Goal: Task Accomplishment & Management: Complete application form

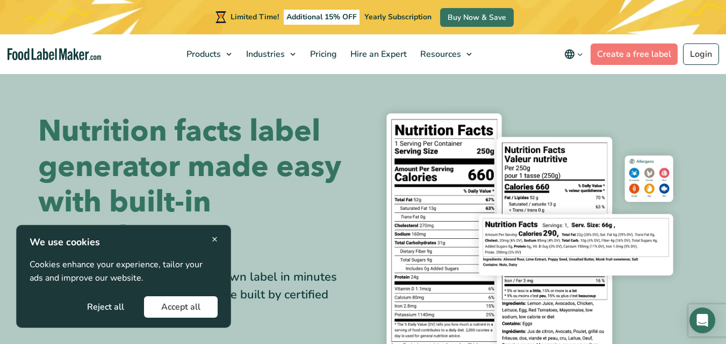
click at [181, 310] on button "Accept all" at bounding box center [181, 307] width 74 height 21
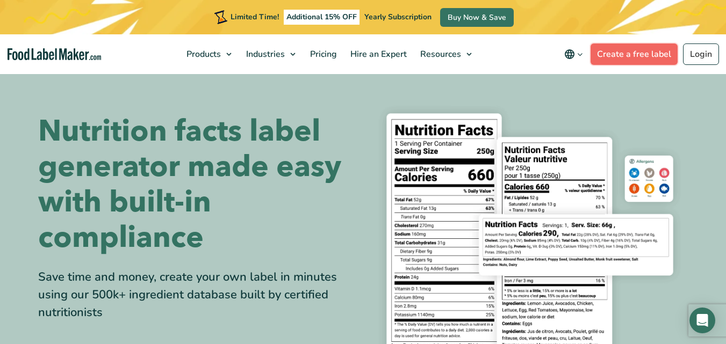
click at [634, 55] on link "Create a free label" at bounding box center [634, 54] width 87 height 21
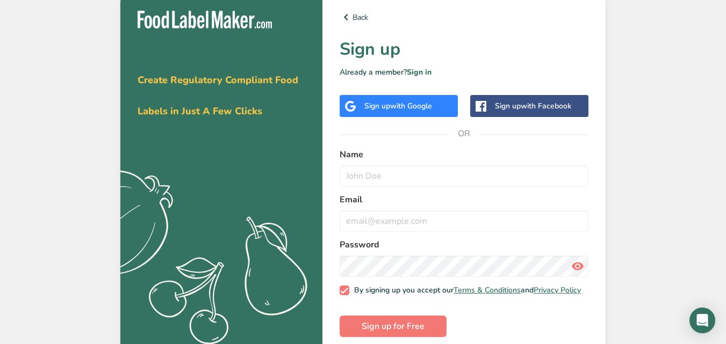
click at [634, 55] on div "Get your free trial today Create Regulatory Compliant Food Labels in Just A Few…" at bounding box center [363, 174] width 726 height 348
click at [424, 110] on span "with Google" at bounding box center [411, 106] width 42 height 10
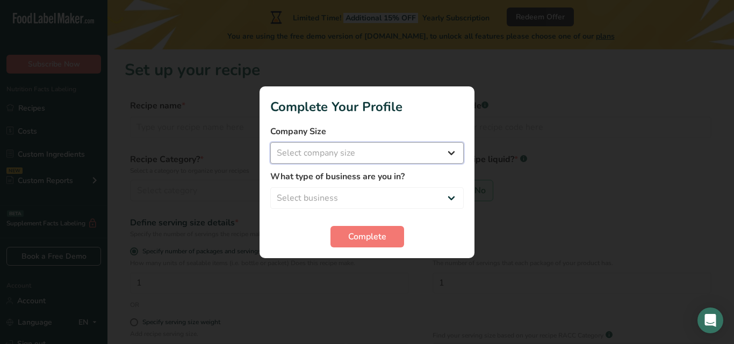
click at [344, 149] on select "Select company size Fewer than 10 Employees 10 to 50 Employees 51 to 500 Employ…" at bounding box center [366, 152] width 193 height 21
select select "1"
click at [270, 142] on select "Select company size Fewer than 10 Employees 10 to 50 Employees 51 to 500 Employ…" at bounding box center [366, 152] width 193 height 21
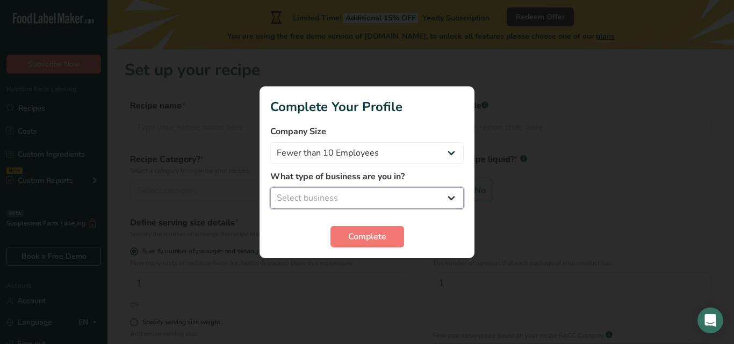
click at [335, 200] on select "Select business Packaged Food Manufacturer Restaurant & Cafe Bakery Meal Plans …" at bounding box center [366, 198] width 193 height 21
select select "1"
click at [270, 188] on select "Select business Packaged Food Manufacturer Restaurant & Cafe Bakery Meal Plans …" at bounding box center [366, 198] width 193 height 21
click at [442, 201] on select "Packaged Food Manufacturer Restaurant & Cafe Bakery Meal Plans & Catering Compa…" at bounding box center [366, 198] width 193 height 21
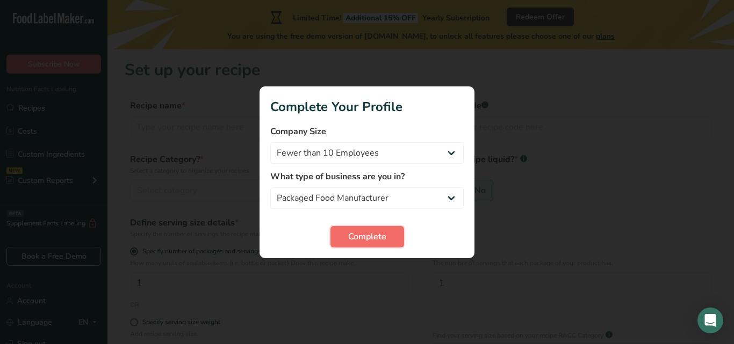
click at [374, 237] on span "Complete" at bounding box center [367, 237] width 38 height 13
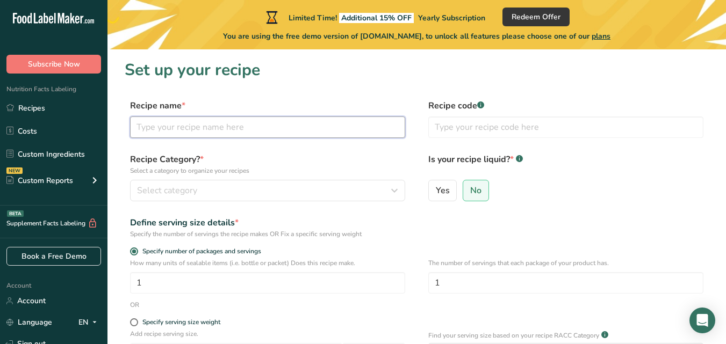
click at [185, 125] on input "text" at bounding box center [267, 127] width 275 height 21
type input "c"
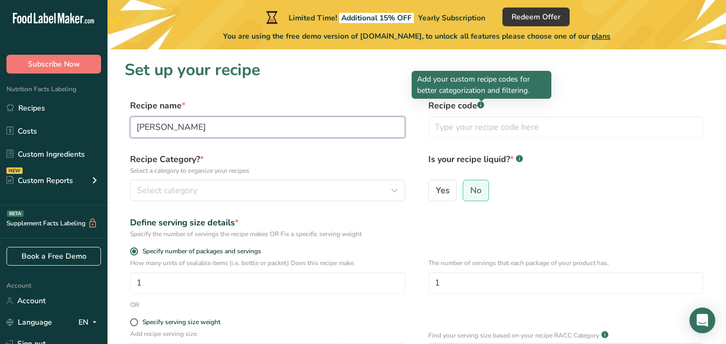
type input "Kai Murukku"
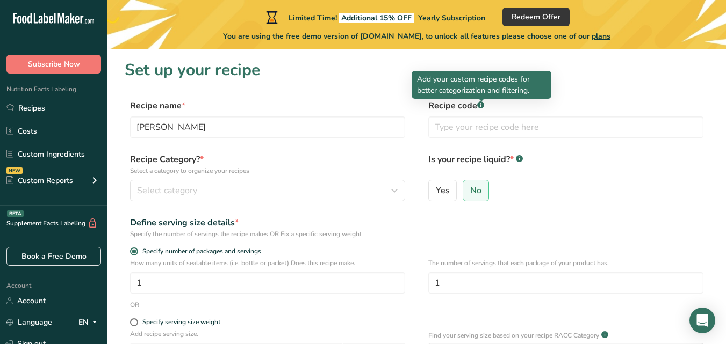
click at [479, 107] on rect at bounding box center [480, 105] width 7 height 7
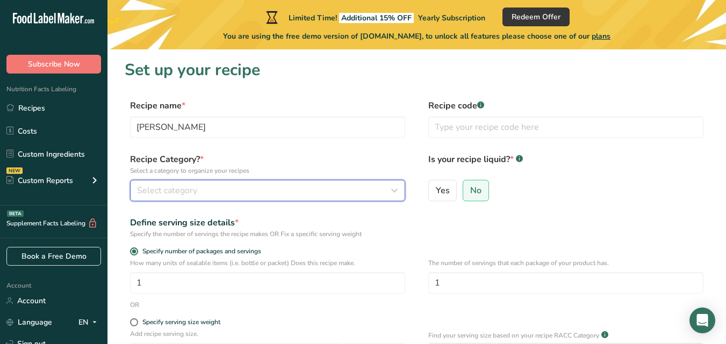
click at [203, 187] on div "Select category" at bounding box center [264, 190] width 255 height 13
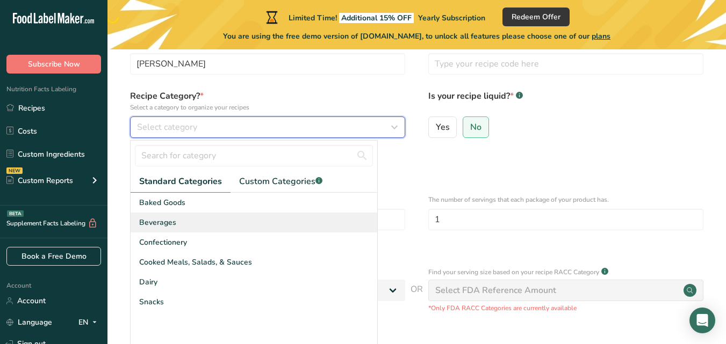
scroll to position [64, 0]
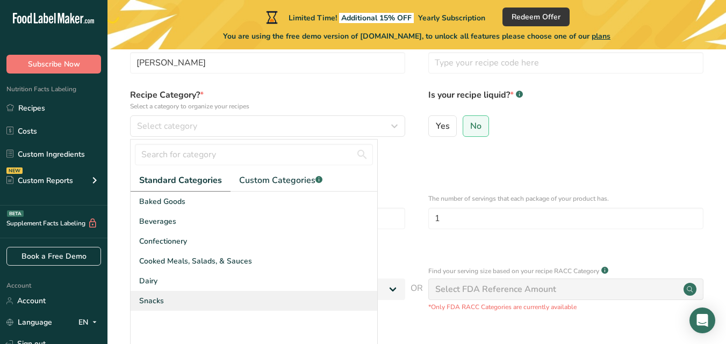
click at [153, 306] on span "Snacks" at bounding box center [151, 301] width 25 height 11
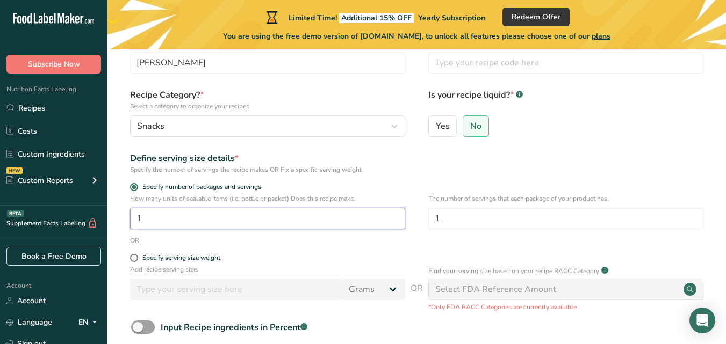
click at [154, 215] on input "1" at bounding box center [267, 218] width 275 height 21
click at [135, 259] on span at bounding box center [134, 258] width 8 height 8
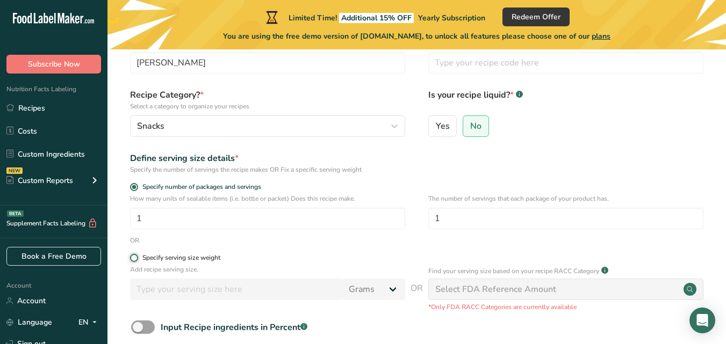
click at [135, 259] on input "Specify serving size weight" at bounding box center [133, 258] width 7 height 7
radio input "true"
radio input "false"
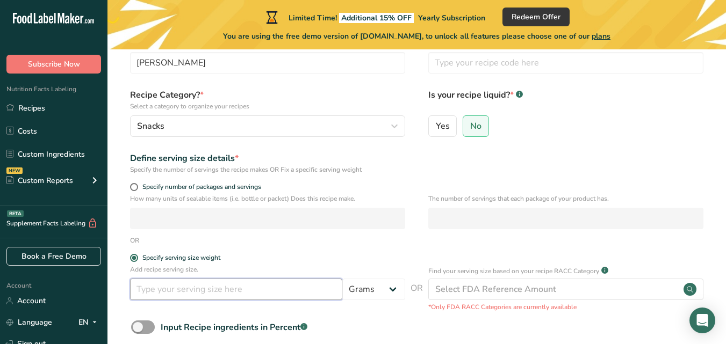
click at [210, 289] on input "number" at bounding box center [236, 289] width 212 height 21
type input "8"
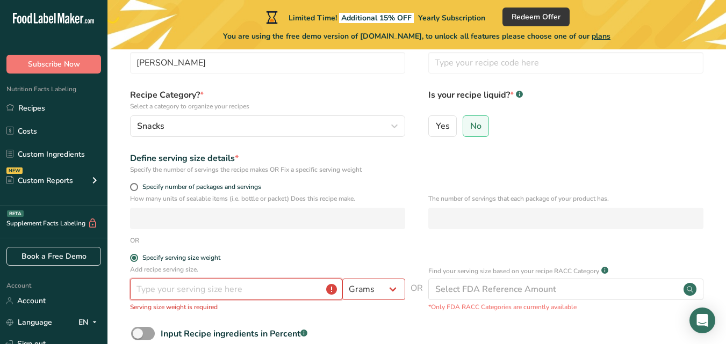
type input "1"
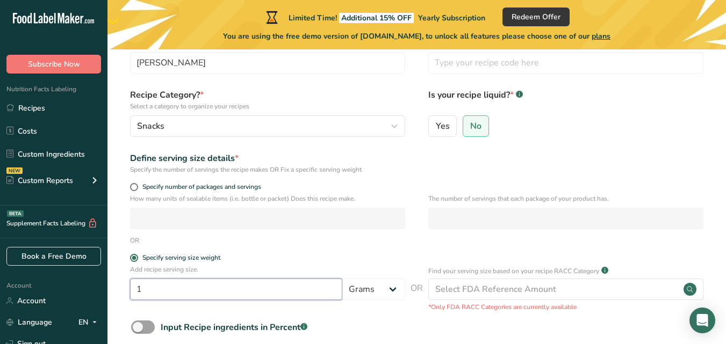
click at [217, 290] on input "1" at bounding box center [236, 289] width 212 height 21
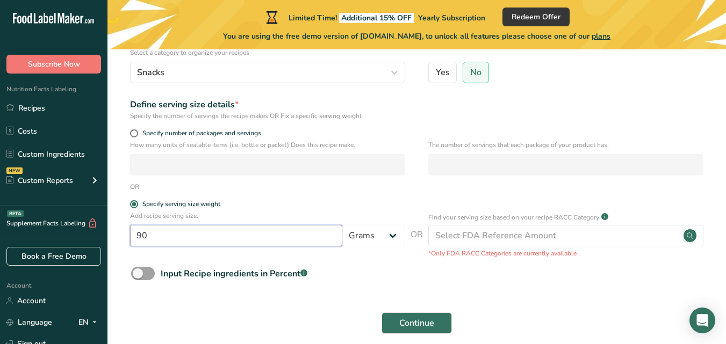
scroll to position [121, 0]
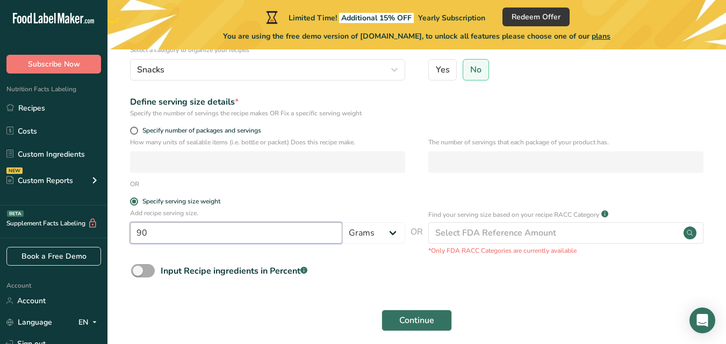
type input "90"
click at [149, 271] on span at bounding box center [143, 270] width 24 height 13
click at [138, 271] on input "Input Recipe ingredients in Percent .a-a{fill:#347362;}.b-a{fill:#fff;}" at bounding box center [134, 271] width 7 height 7
checkbox input "true"
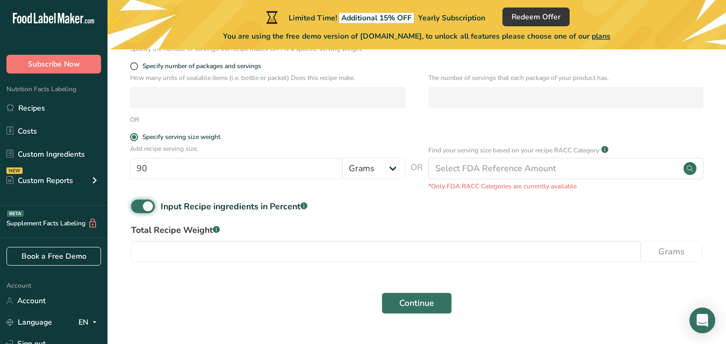
scroll to position [189, 0]
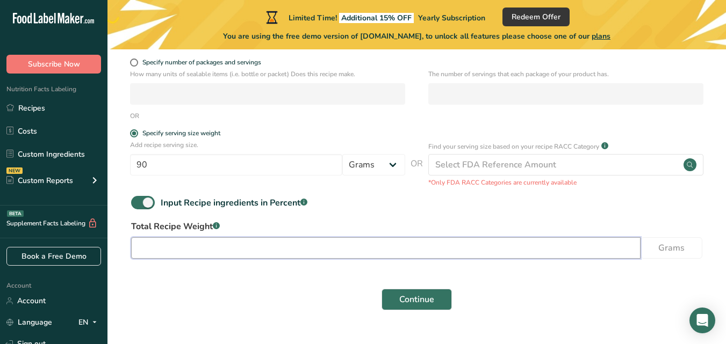
click at [188, 247] on input "number" at bounding box center [385, 247] width 509 height 21
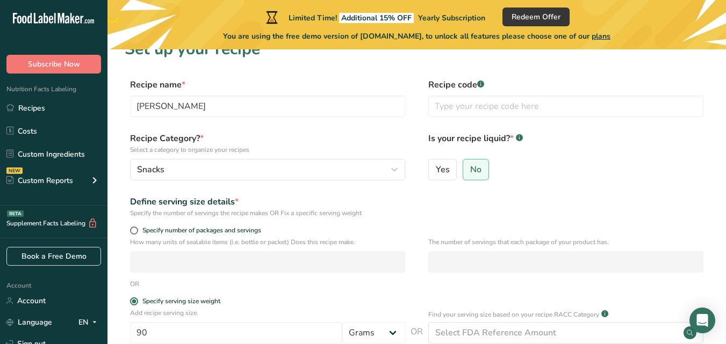
scroll to position [0, 0]
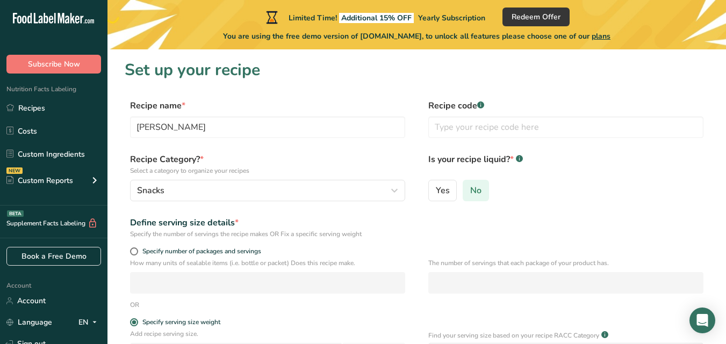
type input "90"
click at [479, 191] on span "No" at bounding box center [475, 190] width 11 height 11
click at [470, 191] on input "No" at bounding box center [466, 190] width 7 height 7
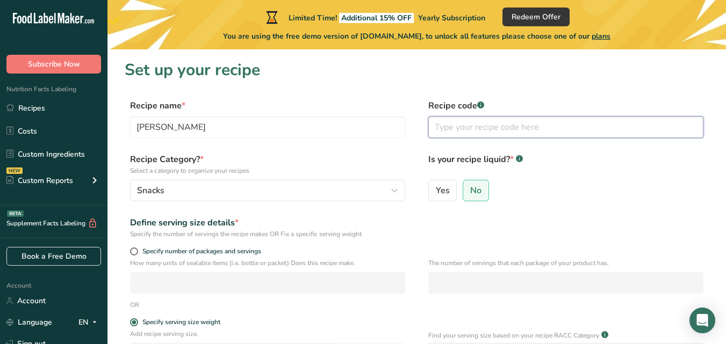
click at [632, 128] on input "text" at bounding box center [565, 127] width 275 height 21
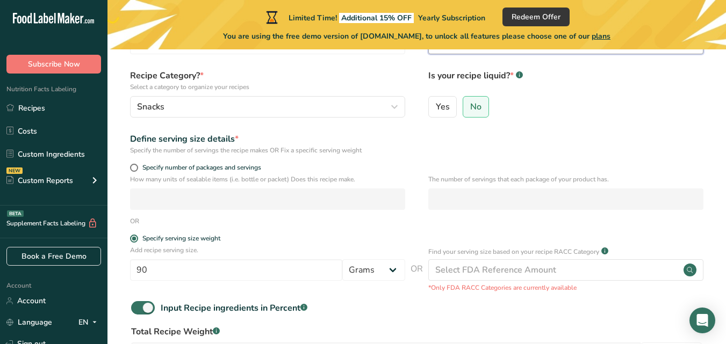
scroll to position [87, 0]
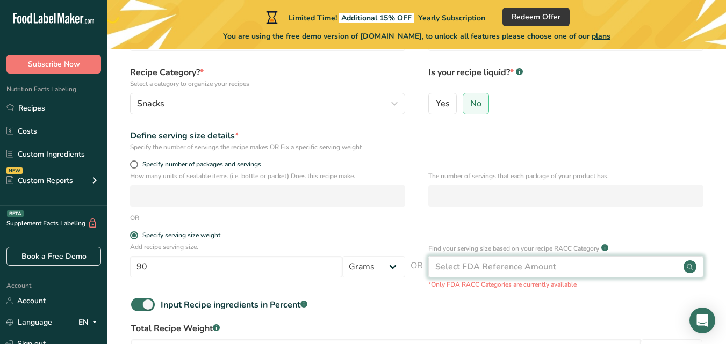
click at [494, 262] on div "Select FDA Reference Amount" at bounding box center [495, 267] width 121 height 13
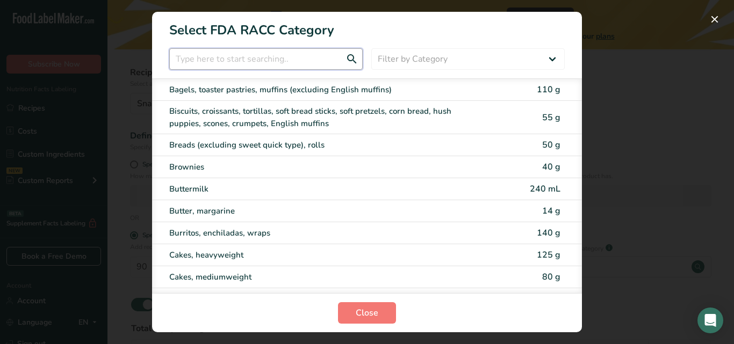
click at [278, 60] on input "RACC Category Selection Modal" at bounding box center [265, 58] width 193 height 21
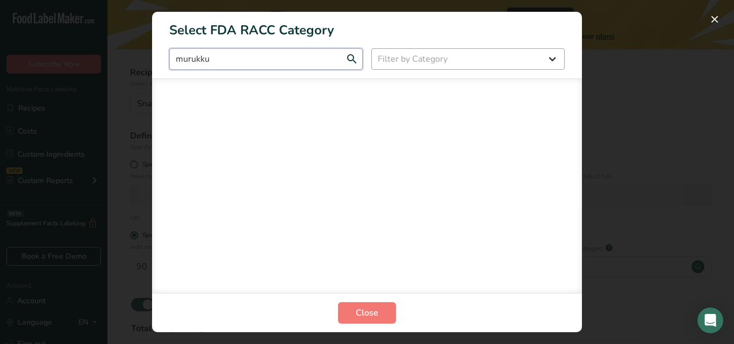
type input "murukku"
click at [424, 62] on select "Filter by Category All Bakery products Beverages Cereals and other grain produc…" at bounding box center [467, 58] width 193 height 21
select select "23"
click at [371, 48] on select "Filter by Category All Bakery products Beverages Cereals and other grain produc…" at bounding box center [467, 58] width 193 height 21
click at [305, 55] on input "murukku" at bounding box center [265, 58] width 193 height 21
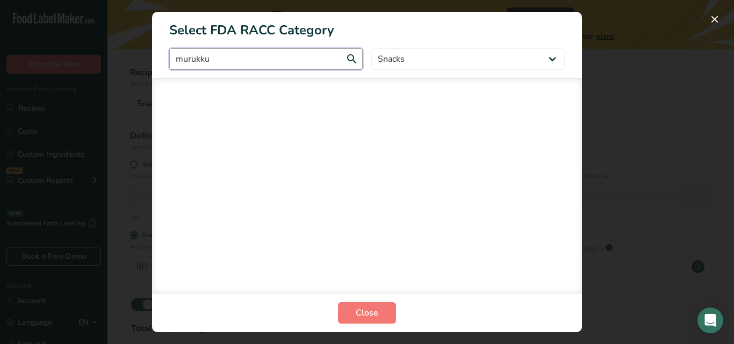
click at [352, 60] on input "murukku" at bounding box center [265, 58] width 193 height 21
click at [328, 78] on div "RACC Category Selection Modal" at bounding box center [367, 185] width 430 height 215
click at [347, 59] on input "murukku" at bounding box center [265, 58] width 193 height 21
click at [372, 314] on span "Close" at bounding box center [367, 313] width 23 height 13
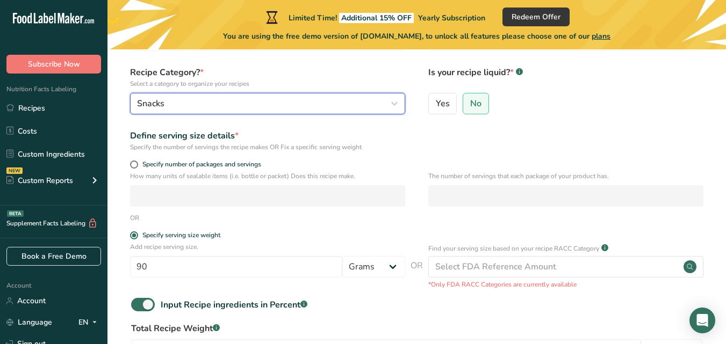
click at [187, 104] on div "Snacks" at bounding box center [264, 103] width 255 height 13
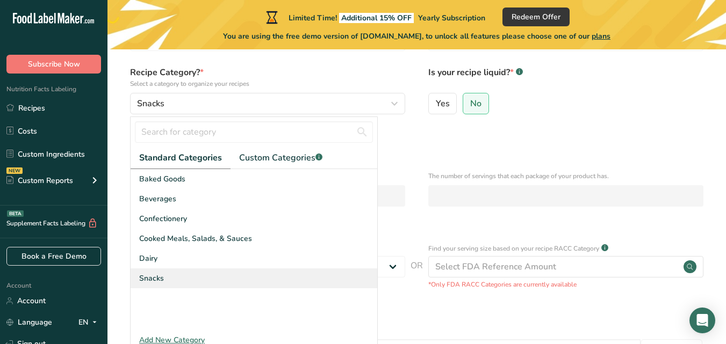
click at [155, 275] on span "Snacks" at bounding box center [151, 278] width 25 height 11
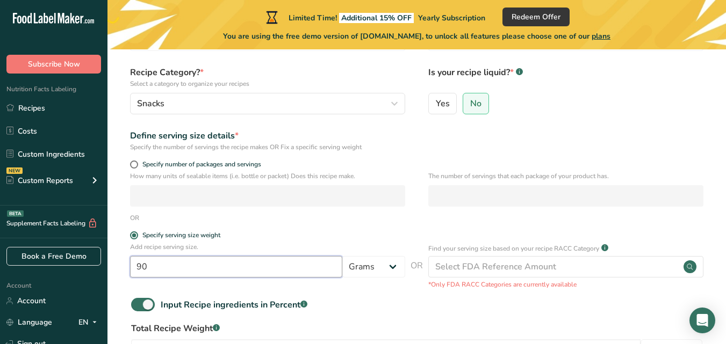
click at [152, 264] on input "90" at bounding box center [236, 266] width 212 height 21
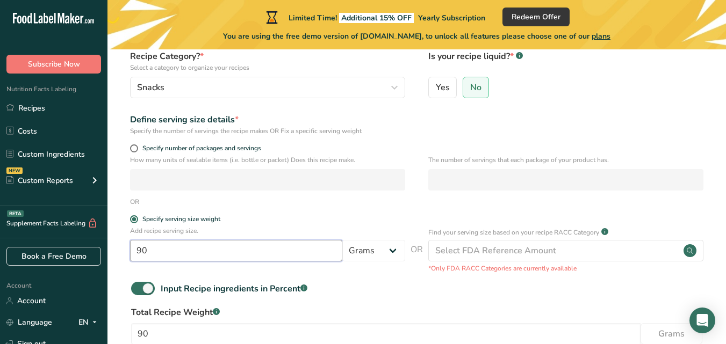
scroll to position [118, 0]
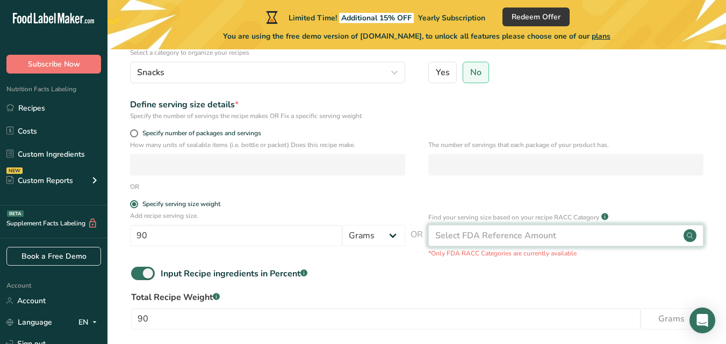
click at [653, 241] on div "Select FDA Reference Amount" at bounding box center [565, 235] width 275 height 21
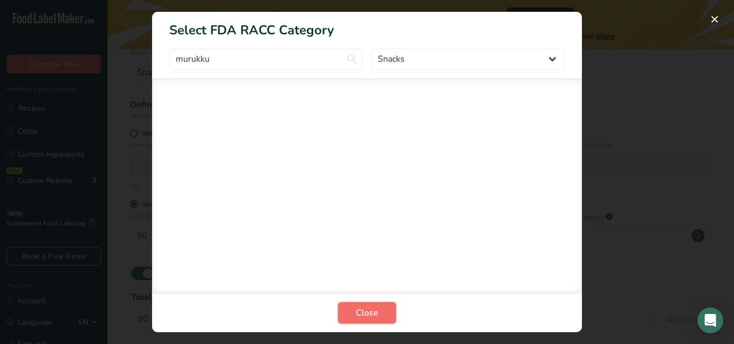
click at [366, 308] on span "Close" at bounding box center [367, 313] width 23 height 13
